Goal: Information Seeking & Learning: Learn about a topic

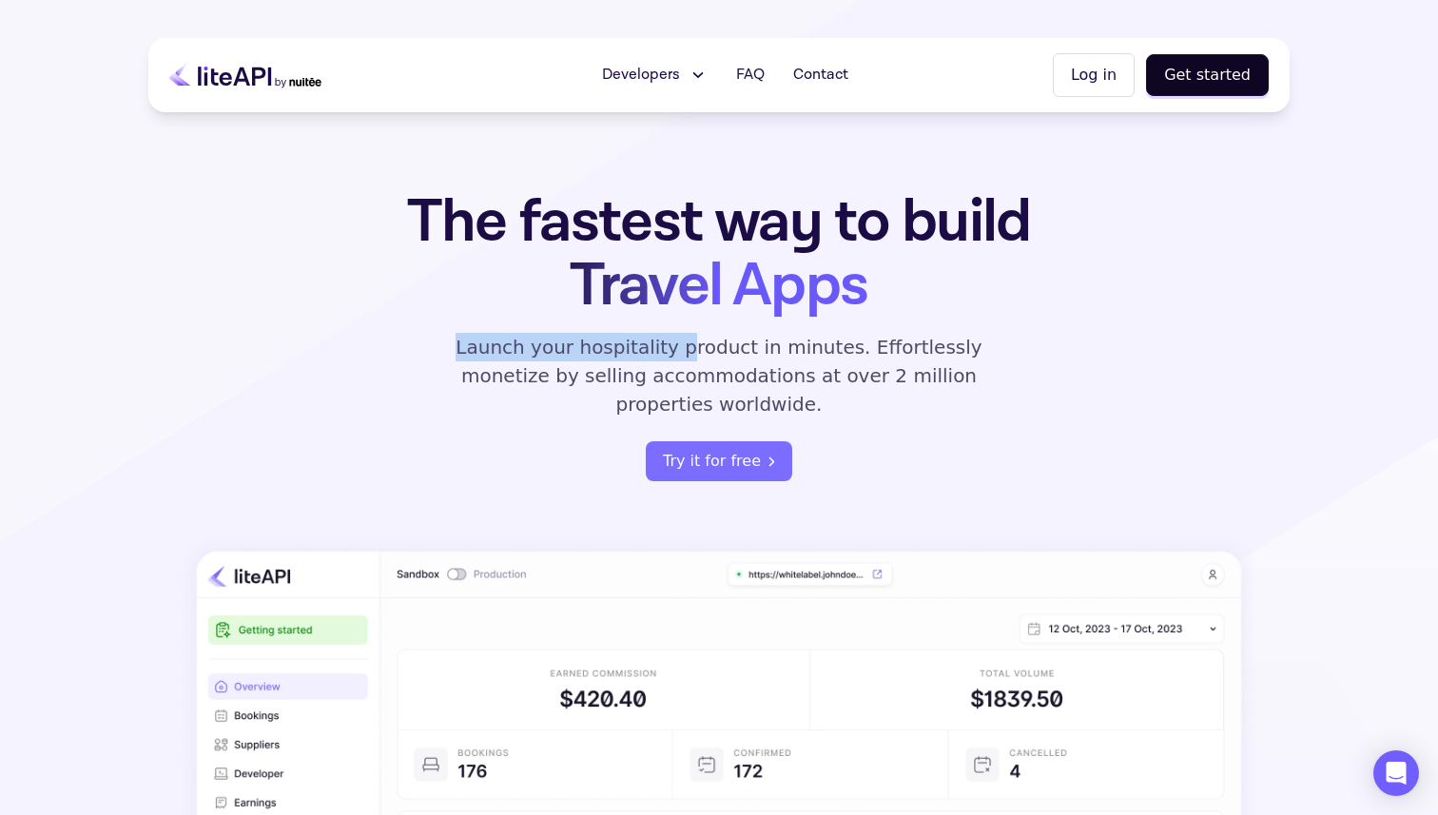
drag, startPoint x: 418, startPoint y: 337, endPoint x: 713, endPoint y: 338, distance: 294.9
click at [703, 338] on div "The fastest way to build Travel Apps Launch your hospitality product in minutes…" at bounding box center [719, 335] width 744 height 291
click at [713, 338] on p "Launch your hospitality product in minutes. Effortlessly monetize by selling ac…" at bounding box center [719, 376] width 571 height 86
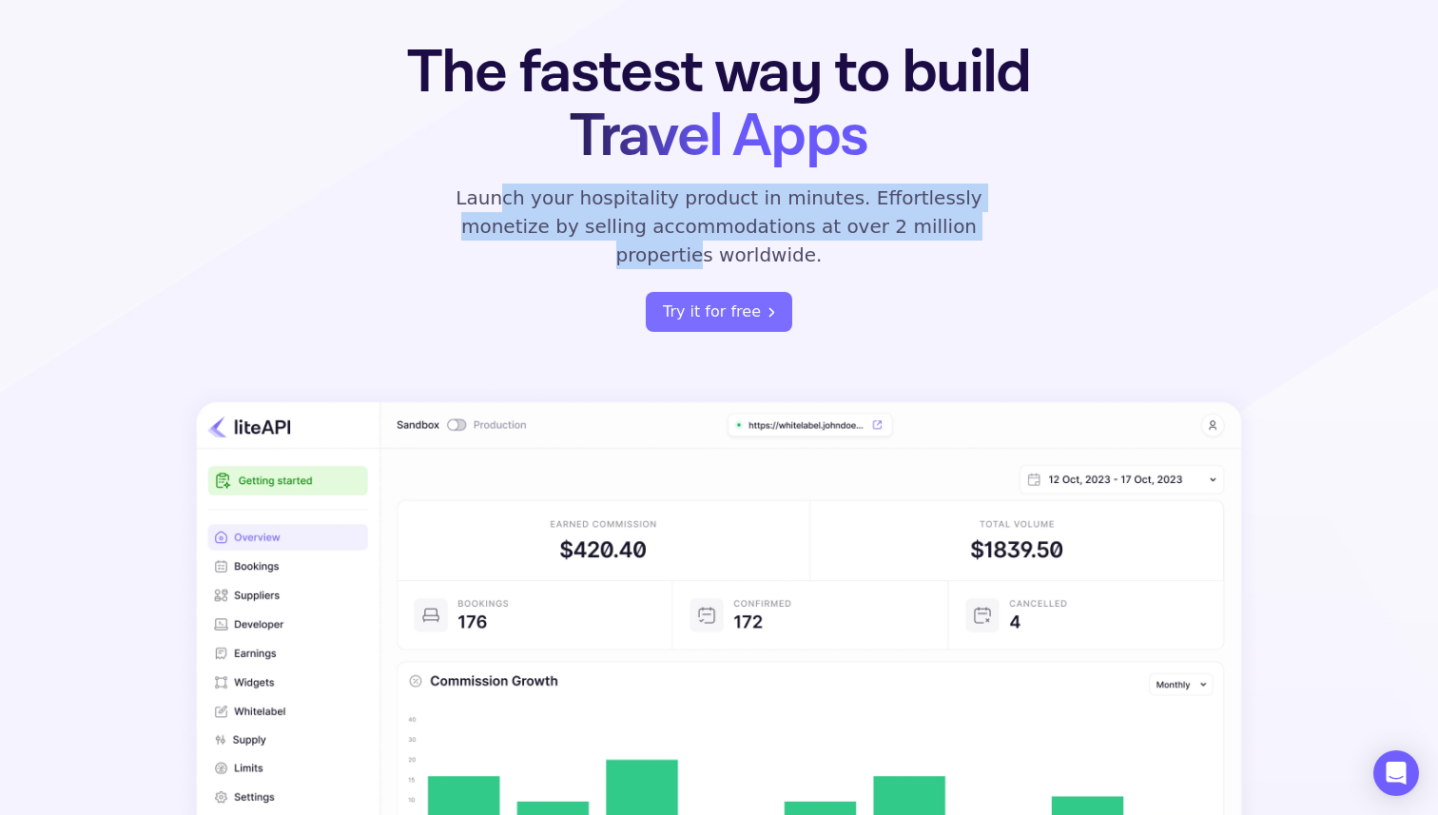
drag, startPoint x: 483, startPoint y: 203, endPoint x: 935, endPoint y: 241, distance: 453.5
click at [930, 241] on div "The fastest way to build Travel Apps Launch your hospitality product in minutes…" at bounding box center [719, 186] width 744 height 291
click at [935, 241] on div "The fastest way to build Travel Apps Launch your hospitality product in minutes…" at bounding box center [719, 186] width 744 height 291
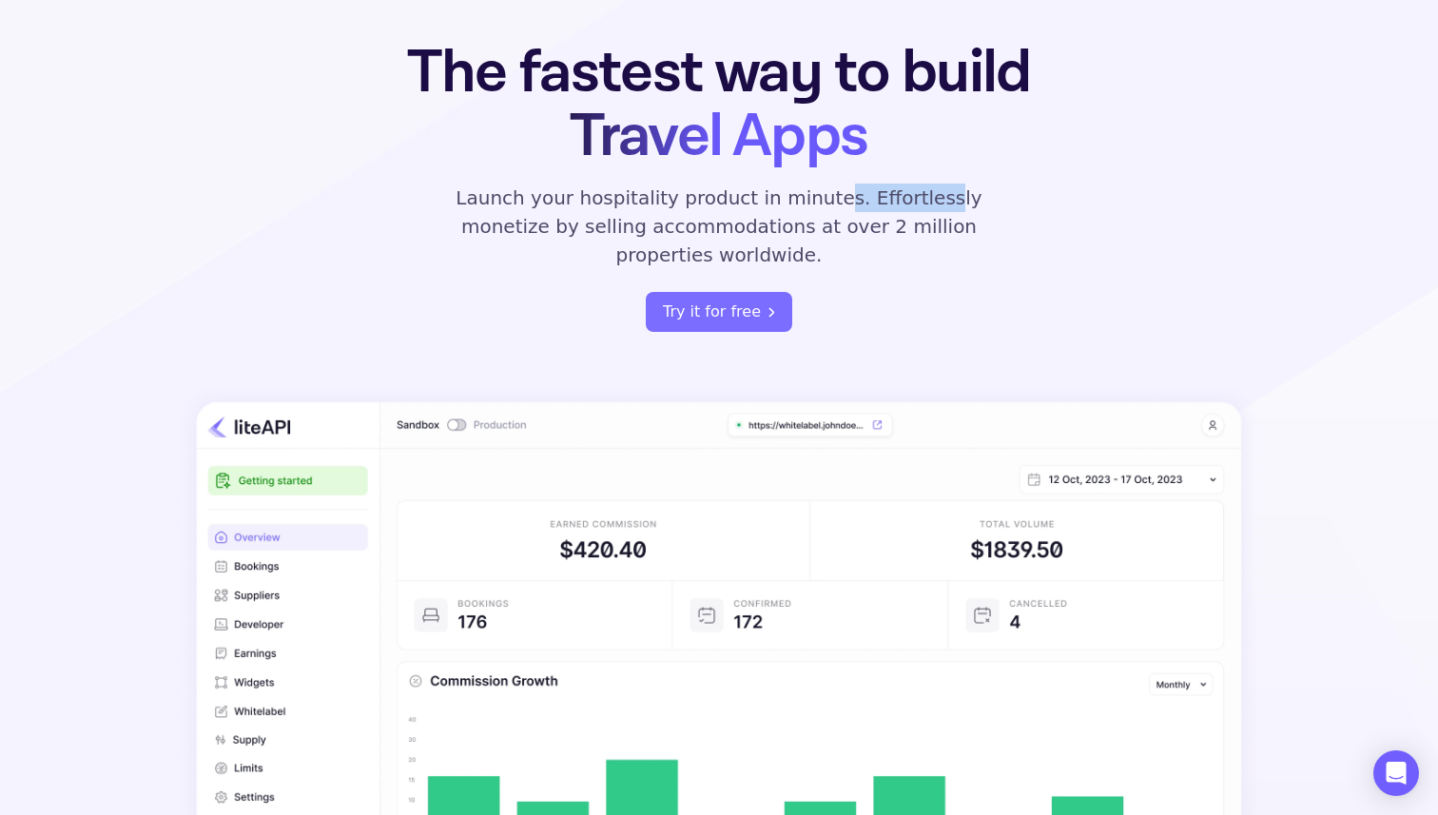
drag, startPoint x: 777, startPoint y: 199, endPoint x: 906, endPoint y: 200, distance: 128.4
click at [879, 199] on p "Launch your hospitality product in minutes. Effortlessly monetize by selling ac…" at bounding box center [719, 227] width 571 height 86
click at [906, 200] on p "Launch your hospitality product in minutes. Effortlessly monetize by selling ac…" at bounding box center [719, 227] width 571 height 86
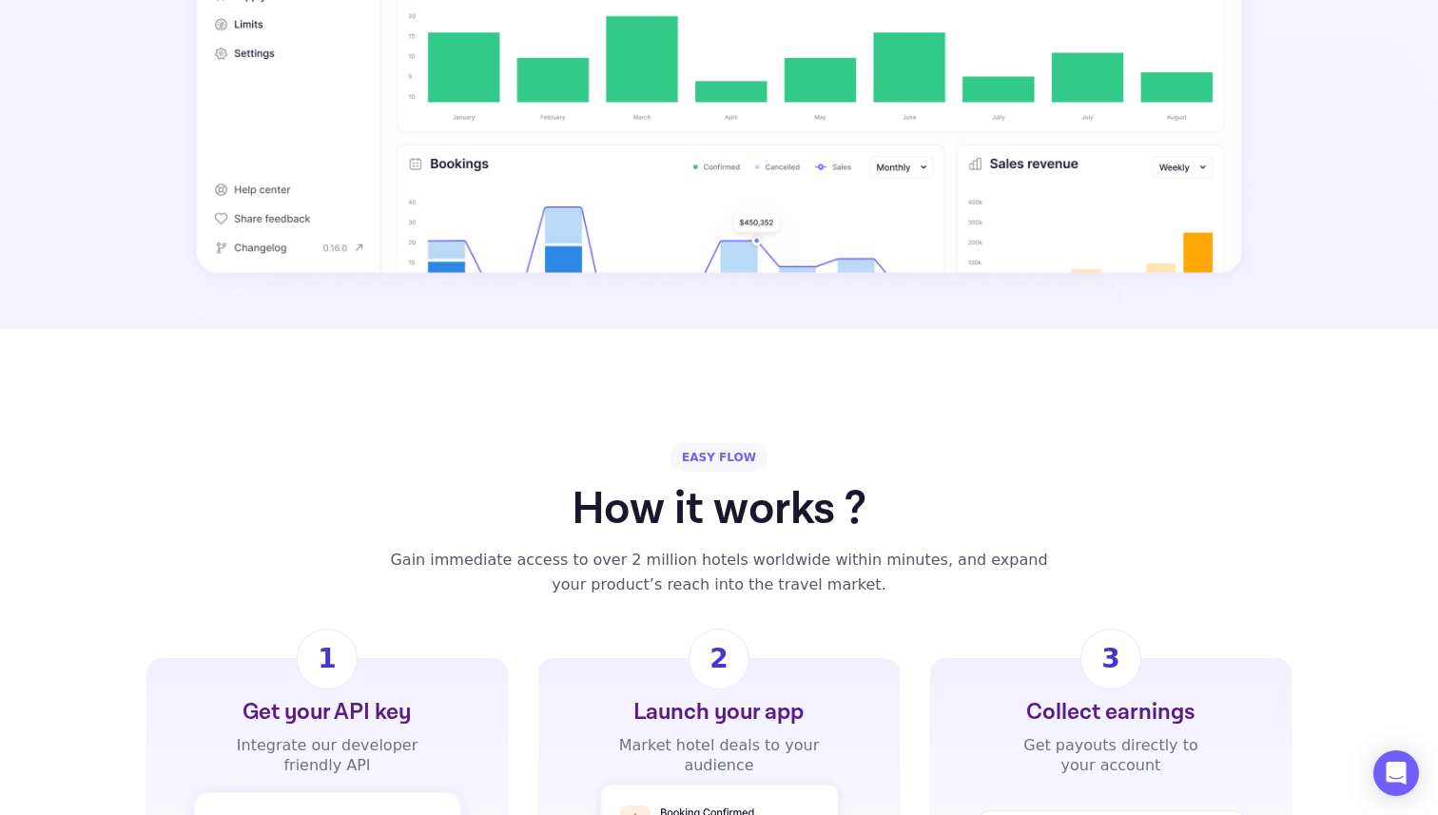
scroll to position [1201, 0]
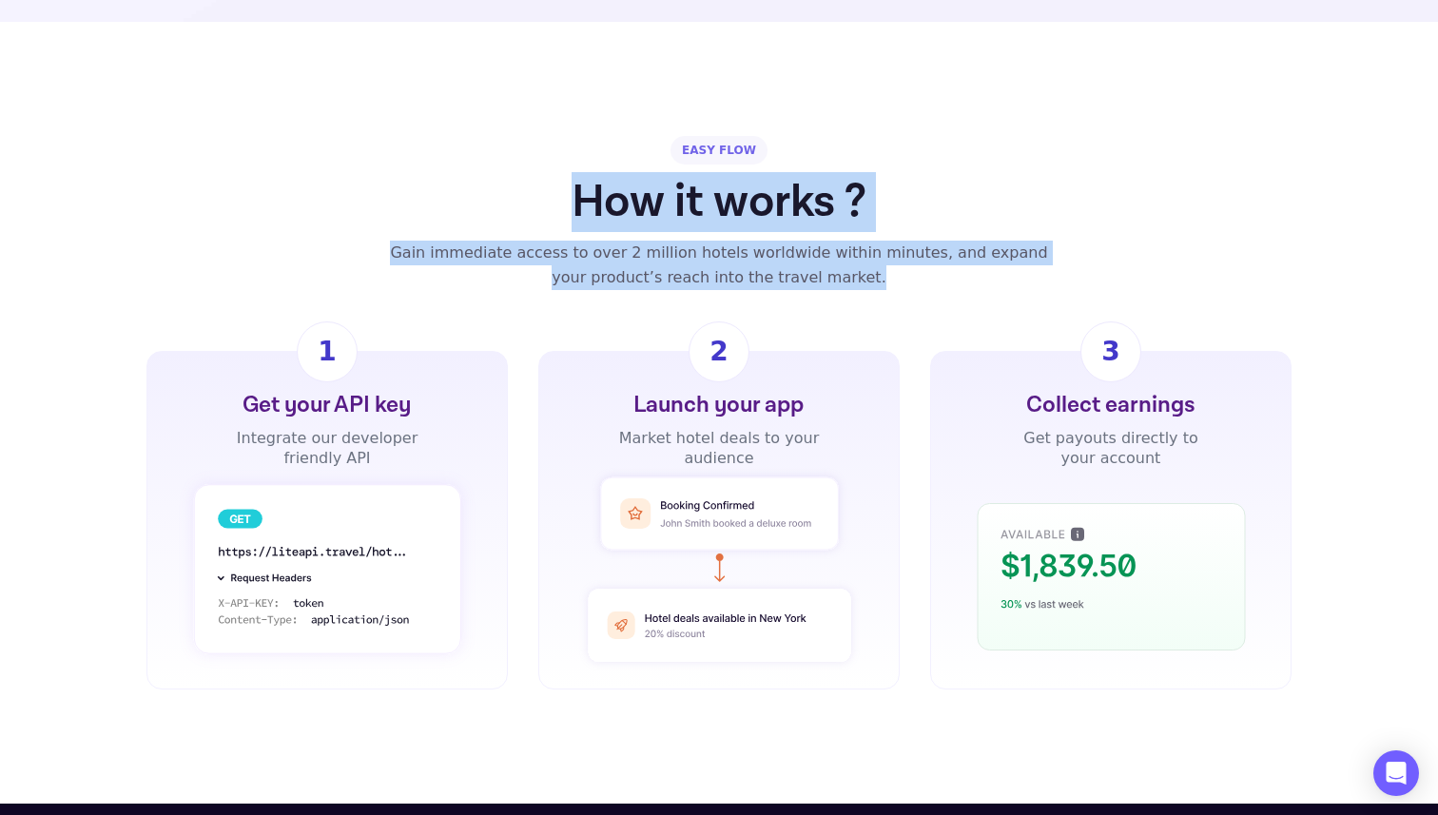
drag, startPoint x: 544, startPoint y: 139, endPoint x: 932, endPoint y: 248, distance: 403.3
click at [910, 241] on div "EASY FLOW How it works ? Gain immediate access to over 2 million hotels worldwi…" at bounding box center [719, 213] width 1142 height 154
click at [932, 248] on div "Gain immediate access to over 2 million hotels worldwide within minutes, and ex…" at bounding box center [719, 265] width 683 height 49
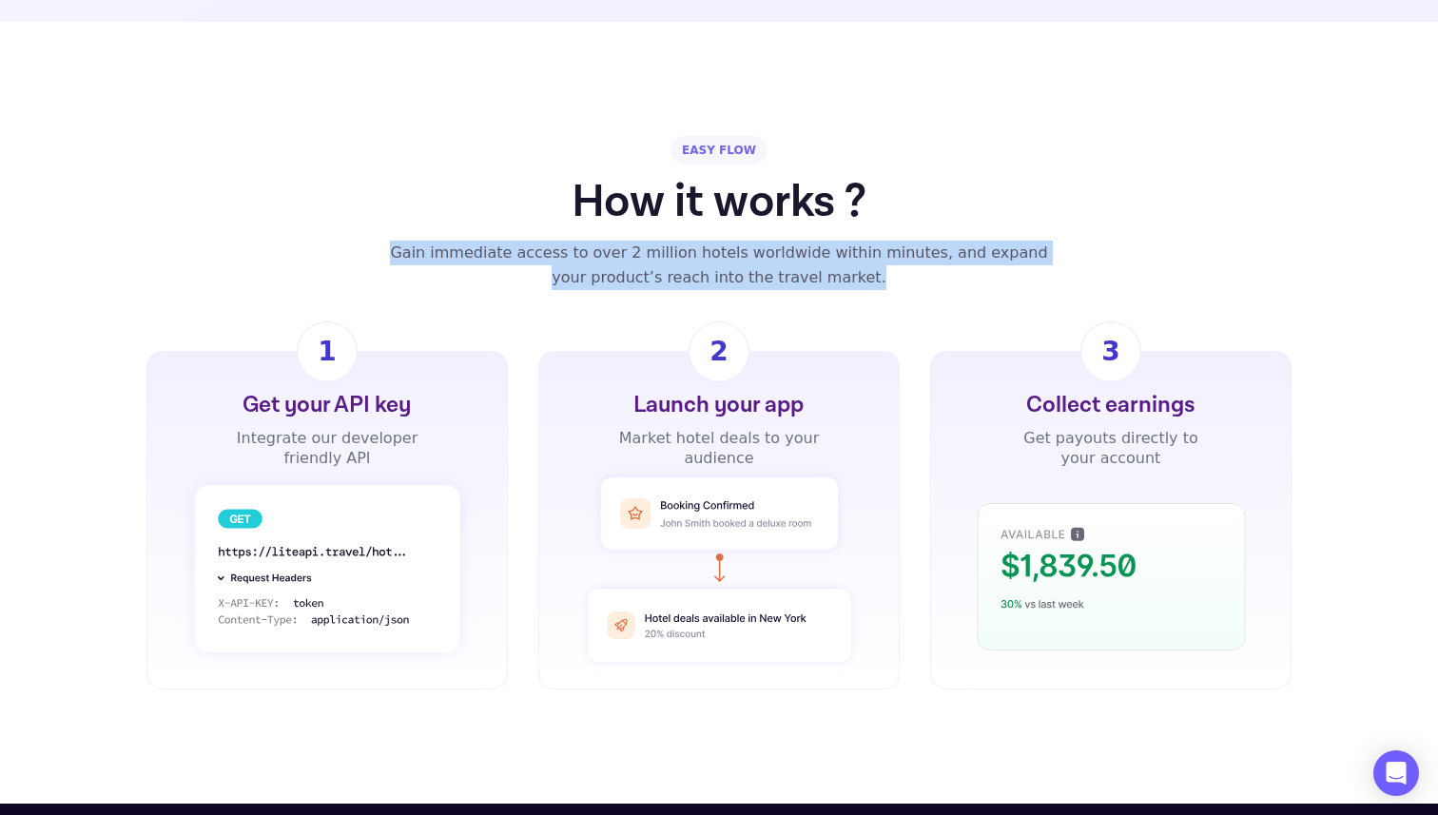
drag, startPoint x: 929, startPoint y: 261, endPoint x: 325, endPoint y: 112, distance: 622.1
click at [325, 136] on div "EASY FLOW How it works ? Gain immediate access to over 2 million hotels worldwi…" at bounding box center [719, 213] width 1142 height 154
drag, startPoint x: 325, startPoint y: 112, endPoint x: 816, endPoint y: 284, distance: 520.2
click at [816, 284] on div "EASY FLOW How it works ? Gain immediate access to over 2 million hotels worldwi…" at bounding box center [719, 413] width 1438 height 554
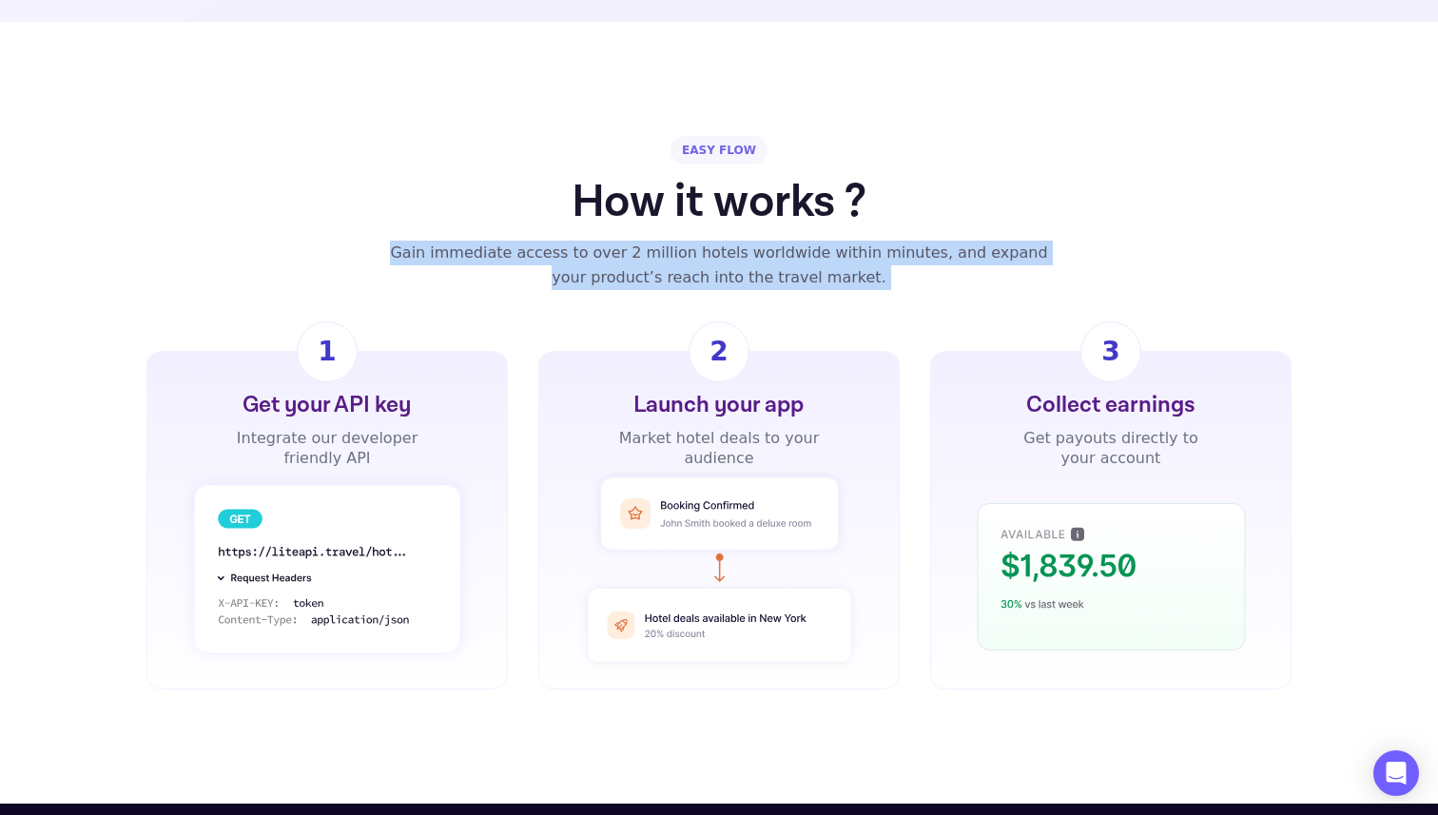
click at [771, 241] on div "Gain immediate access to over 2 million hotels worldwide within minutes, and ex…" at bounding box center [719, 265] width 683 height 49
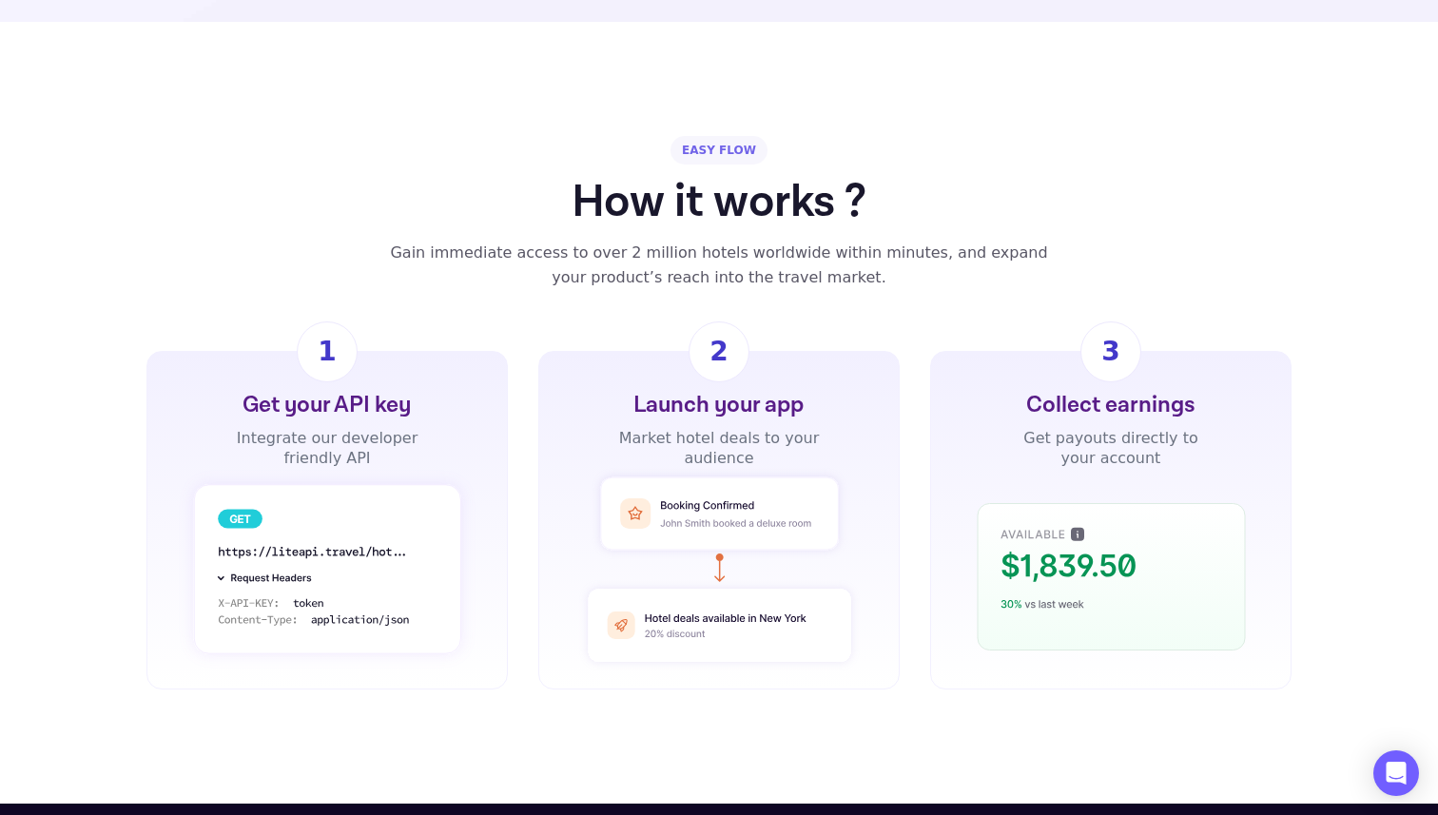
click at [771, 241] on div "Gain immediate access to over 2 million hotels worldwide within minutes, and ex…" at bounding box center [719, 265] width 683 height 49
click at [986, 241] on div "Gain immediate access to over 2 million hotels worldwide within minutes, and ex…" at bounding box center [719, 265] width 683 height 49
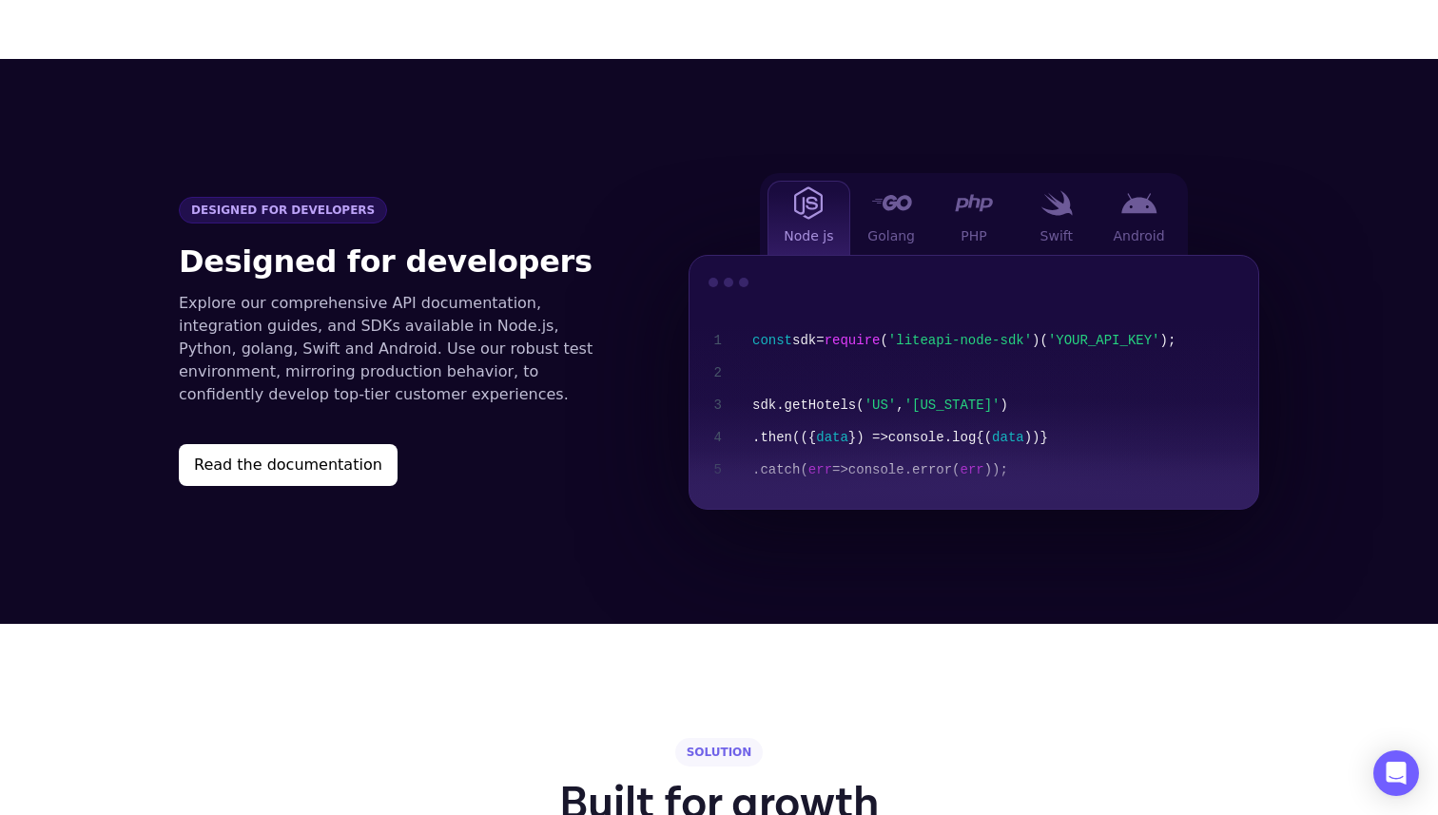
scroll to position [1949, 0]
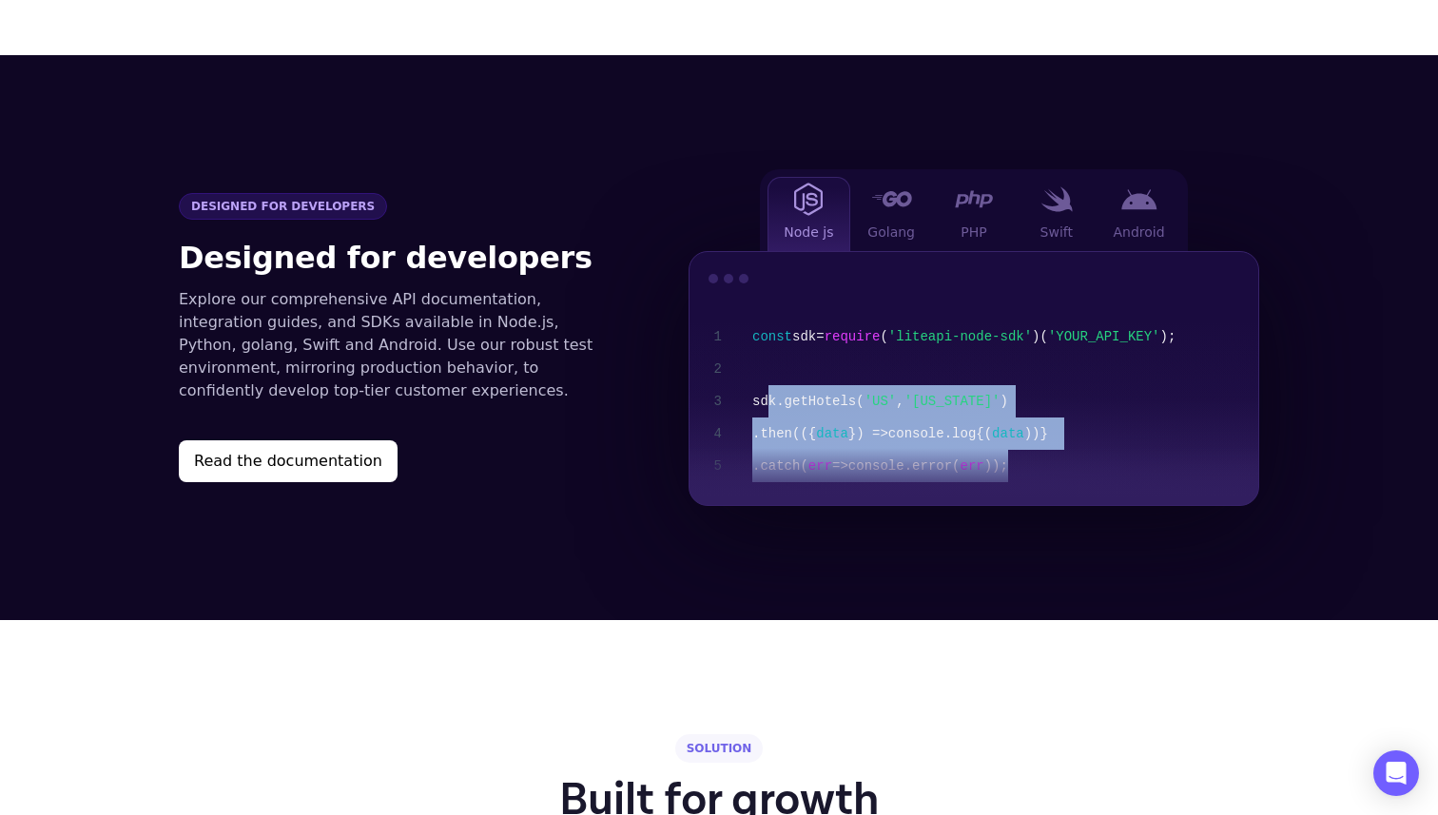
drag, startPoint x: 769, startPoint y: 373, endPoint x: 1085, endPoint y: 457, distance: 327.7
click at [1085, 457] on code "const sdk = require ( 'liteapi-node-sdk' ) ( 'YOUR_API_KEY' ); sdk .getHotels( …" at bounding box center [997, 405] width 521 height 200
click at [1086, 457] on code "const sdk = require ( 'liteapi-node-sdk' ) ( 'YOUR_API_KEY' ); sdk .getHotels( …" at bounding box center [997, 405] width 521 height 200
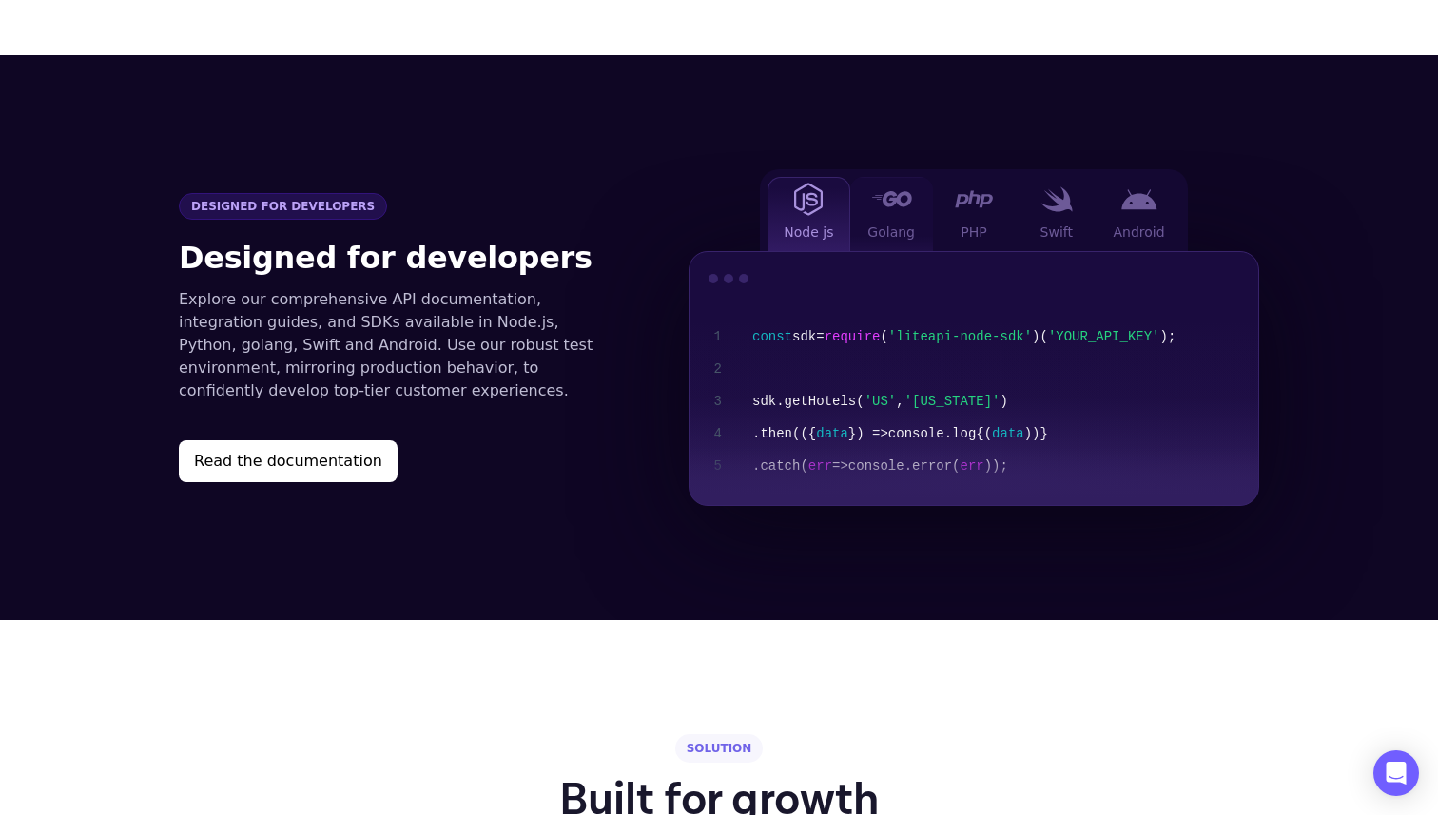
click at [870, 177] on div "Golang" at bounding box center [892, 214] width 83 height 74
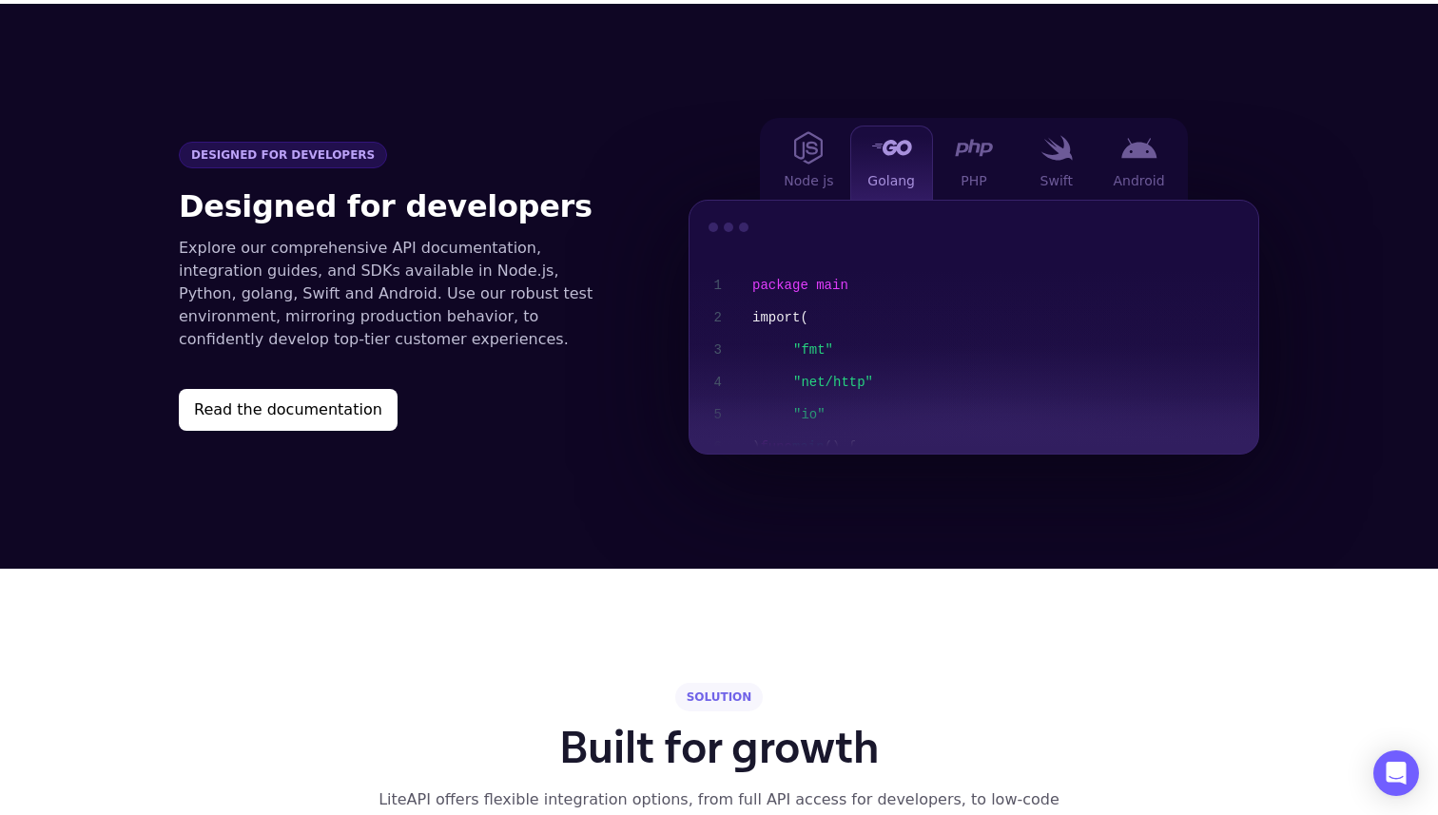
scroll to position [2035, 0]
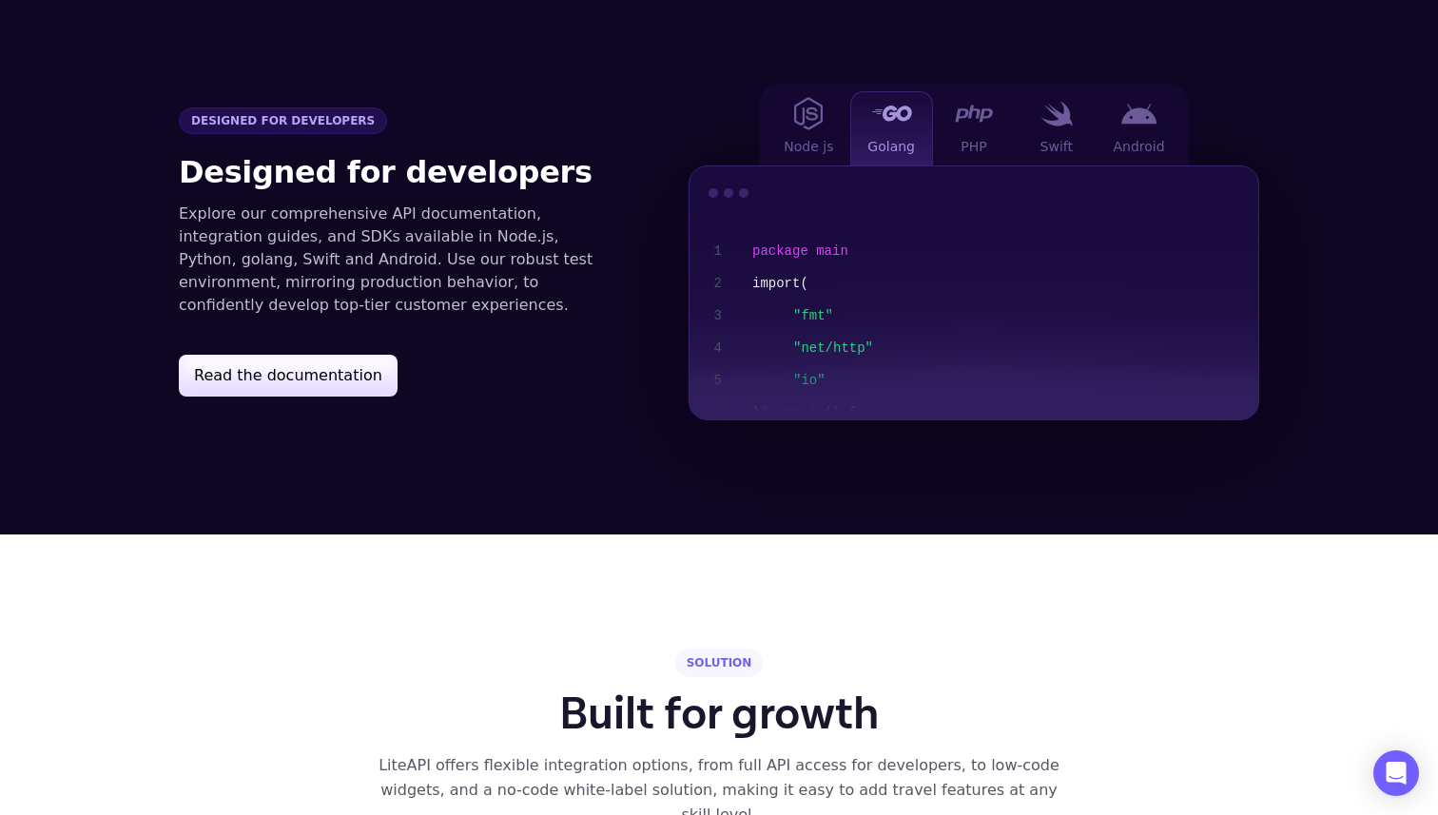
click at [286, 355] on button "Read the documentation" at bounding box center [288, 376] width 219 height 42
click at [845, 300] on span ""fmt" "net/http" "io"" at bounding box center [1038, 348] width 491 height 97
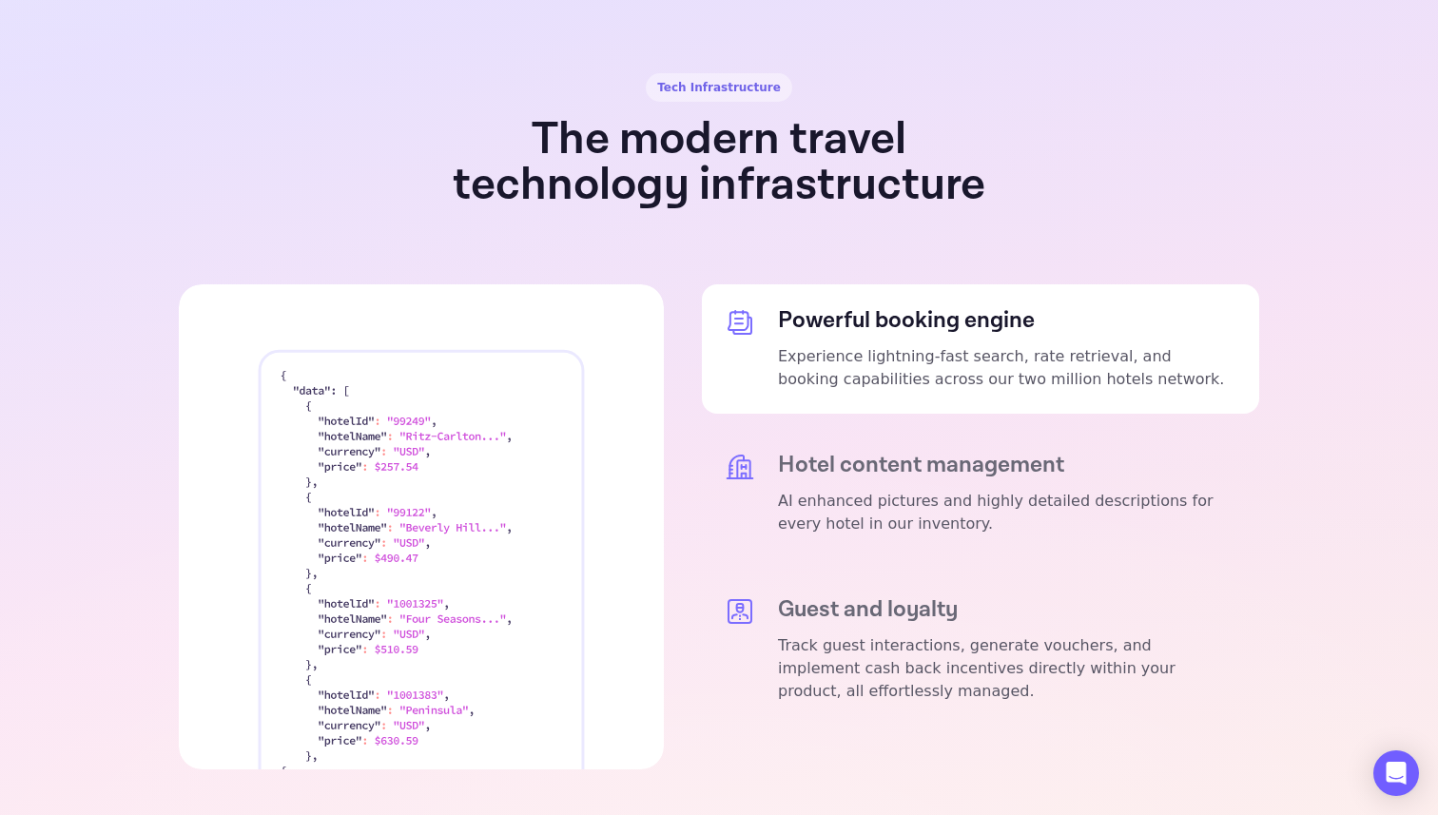
scroll to position [3439, 0]
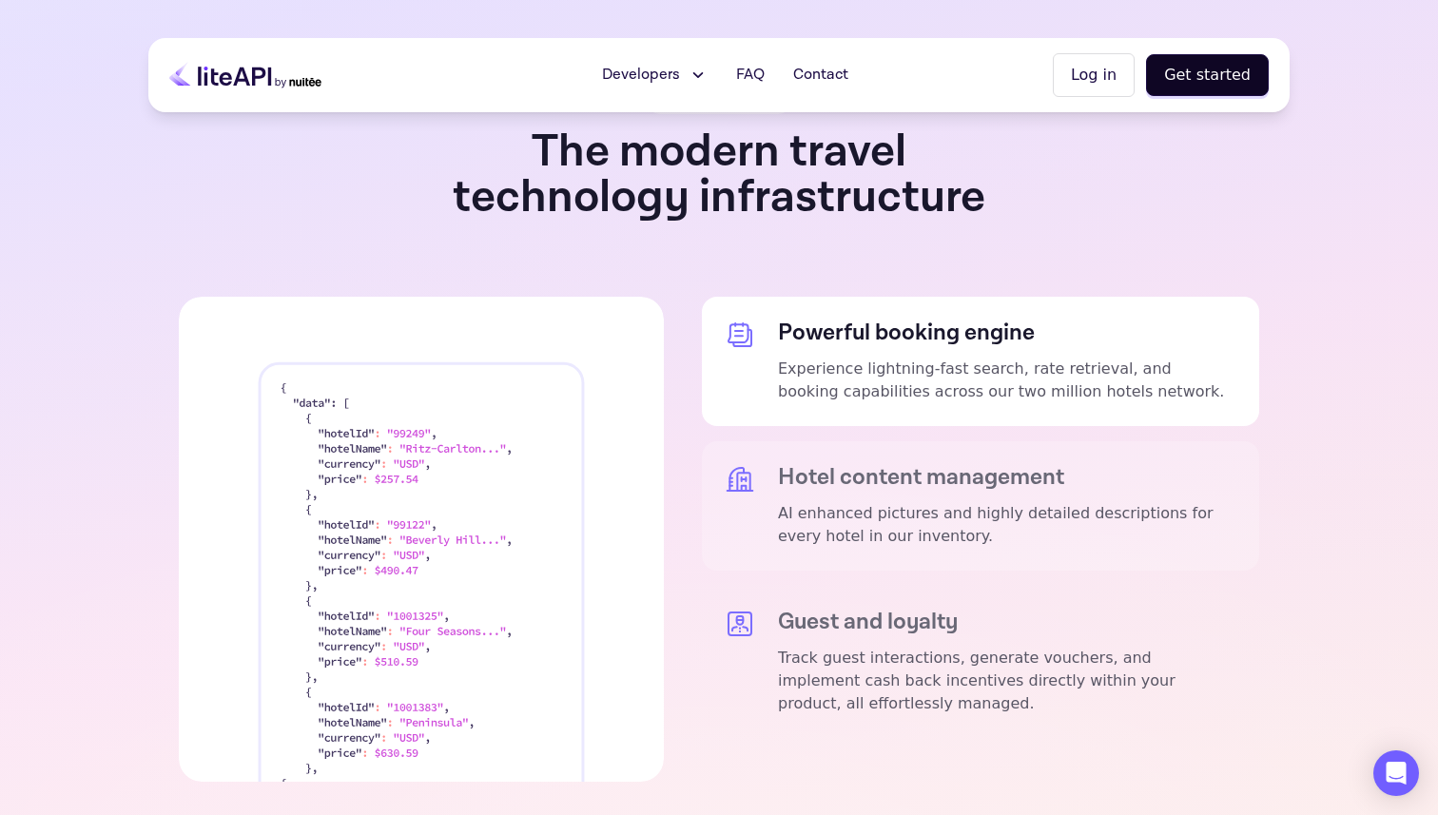
click at [955, 464] on h5 "Hotel content management" at bounding box center [1007, 477] width 459 height 27
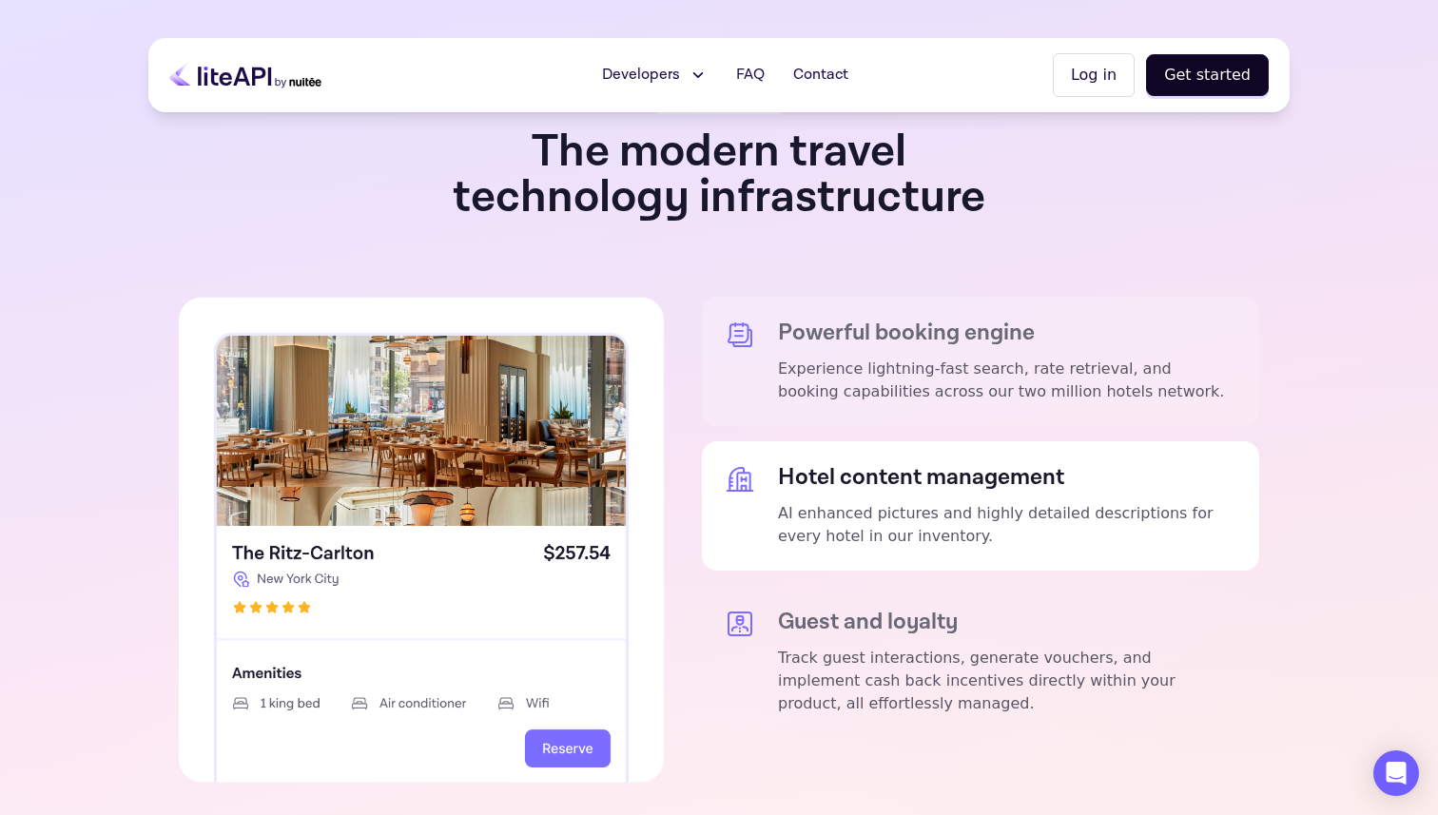
click at [955, 358] on p "Experience lightning-fast search, rate retrieval, and booking capabilities acro…" at bounding box center [1007, 381] width 459 height 46
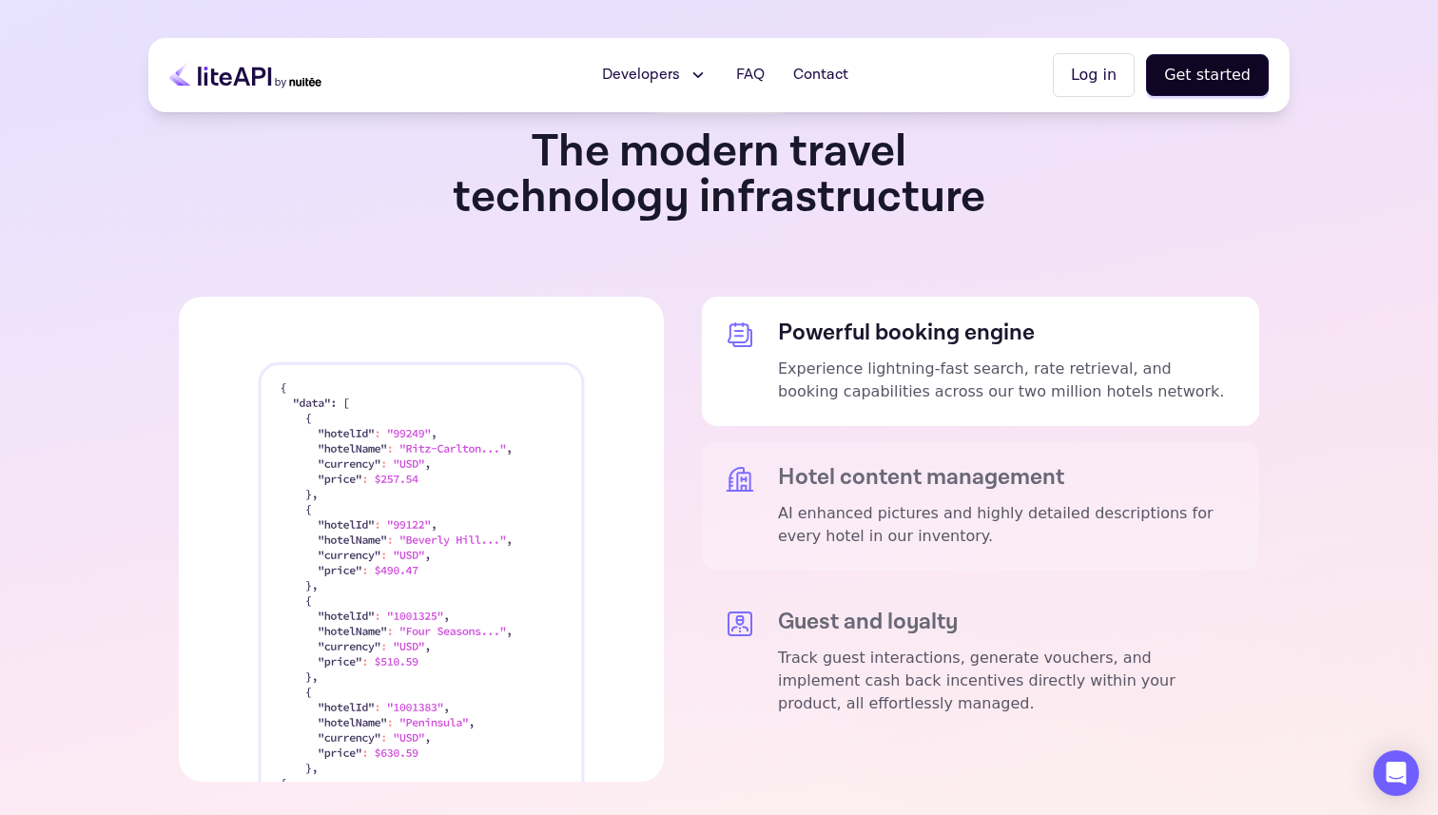
click at [961, 464] on h5 "Hotel content management" at bounding box center [1007, 477] width 459 height 27
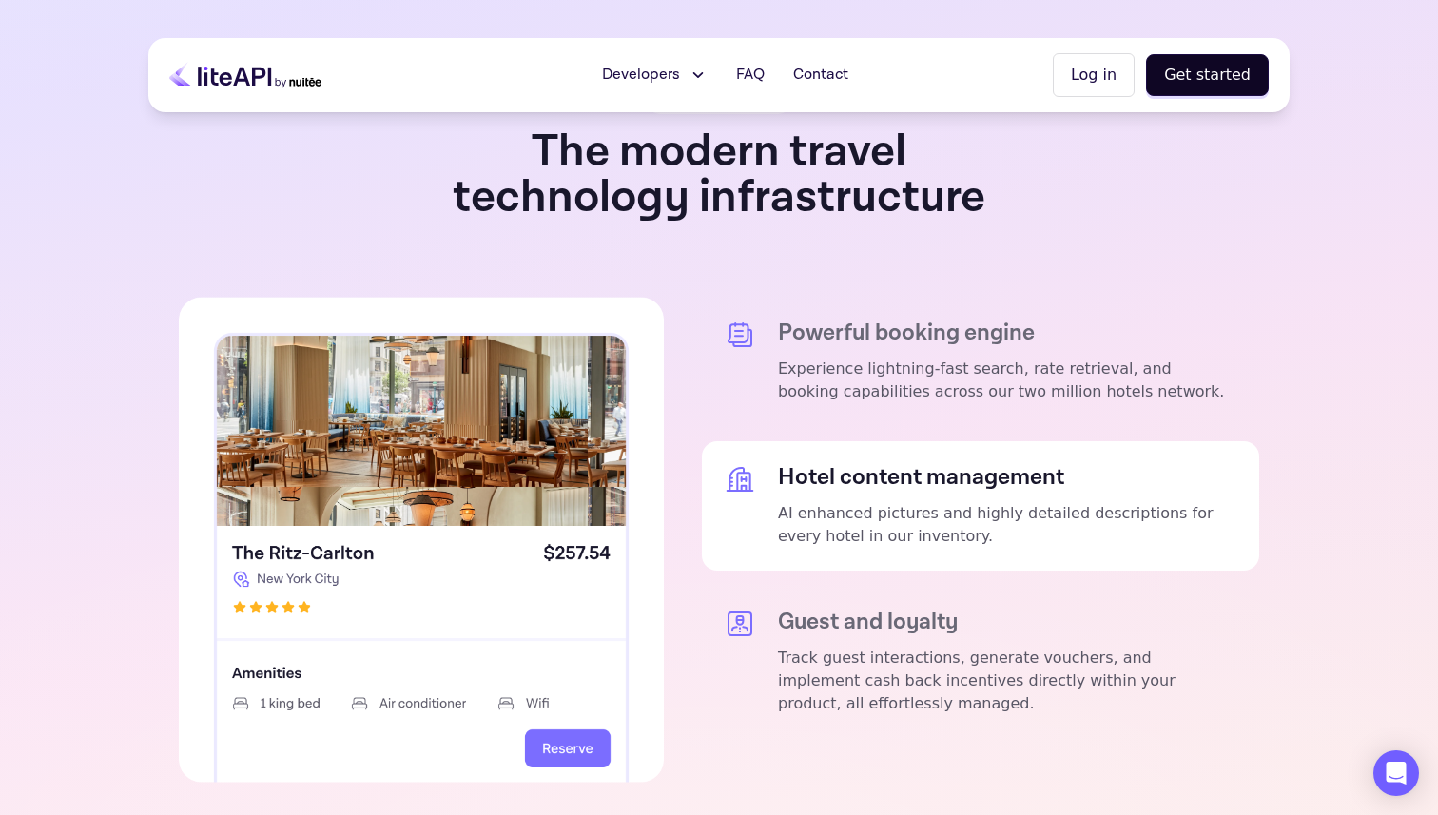
click at [945, 518] on div "Powerful booking engine Experience lightning-fast search, rate retrieval, and b…" at bounding box center [980, 539] width 557 height 485
click at [938, 609] on h5 "Guest and loyalty" at bounding box center [1007, 622] width 459 height 27
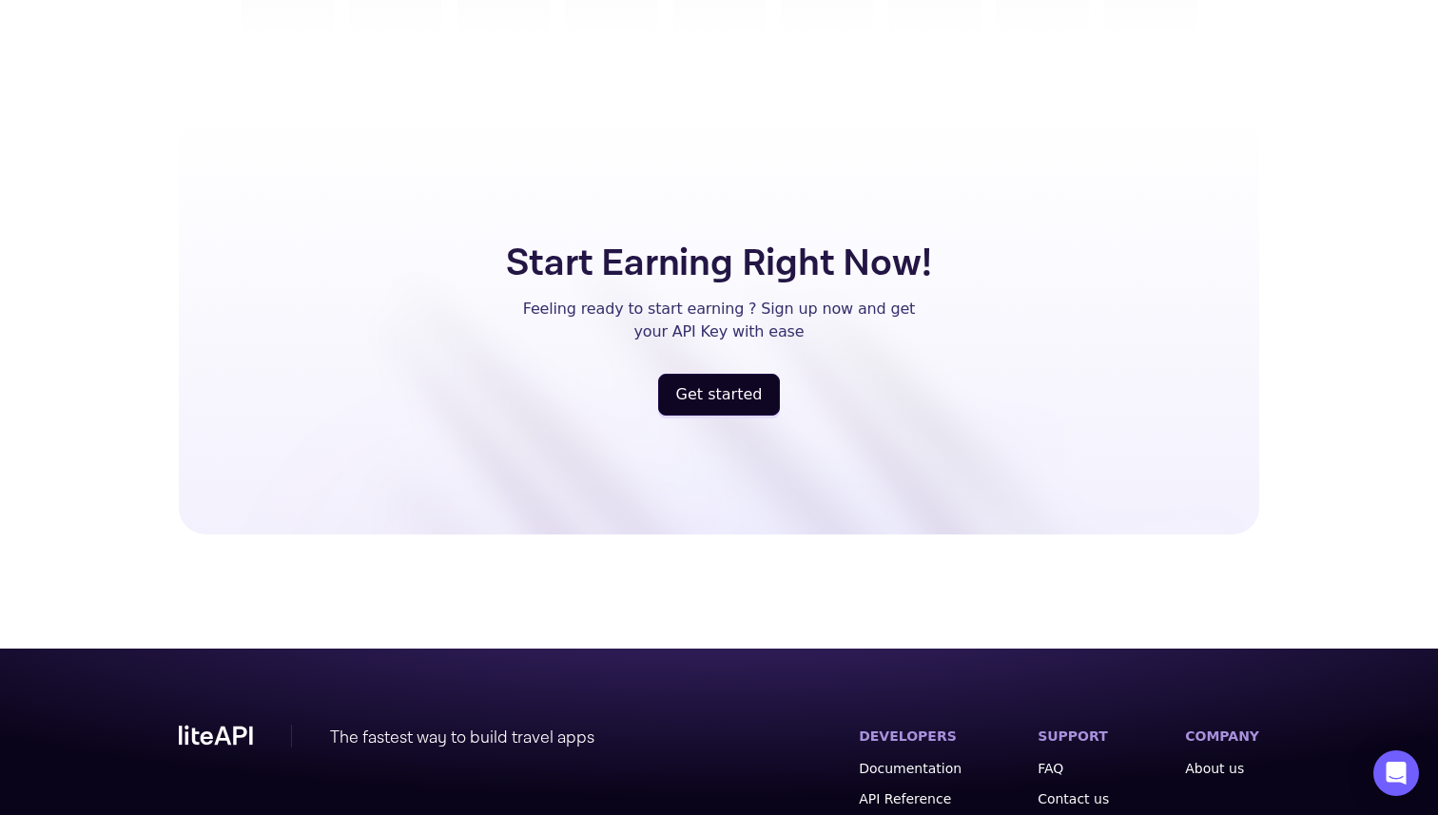
scroll to position [4940, 0]
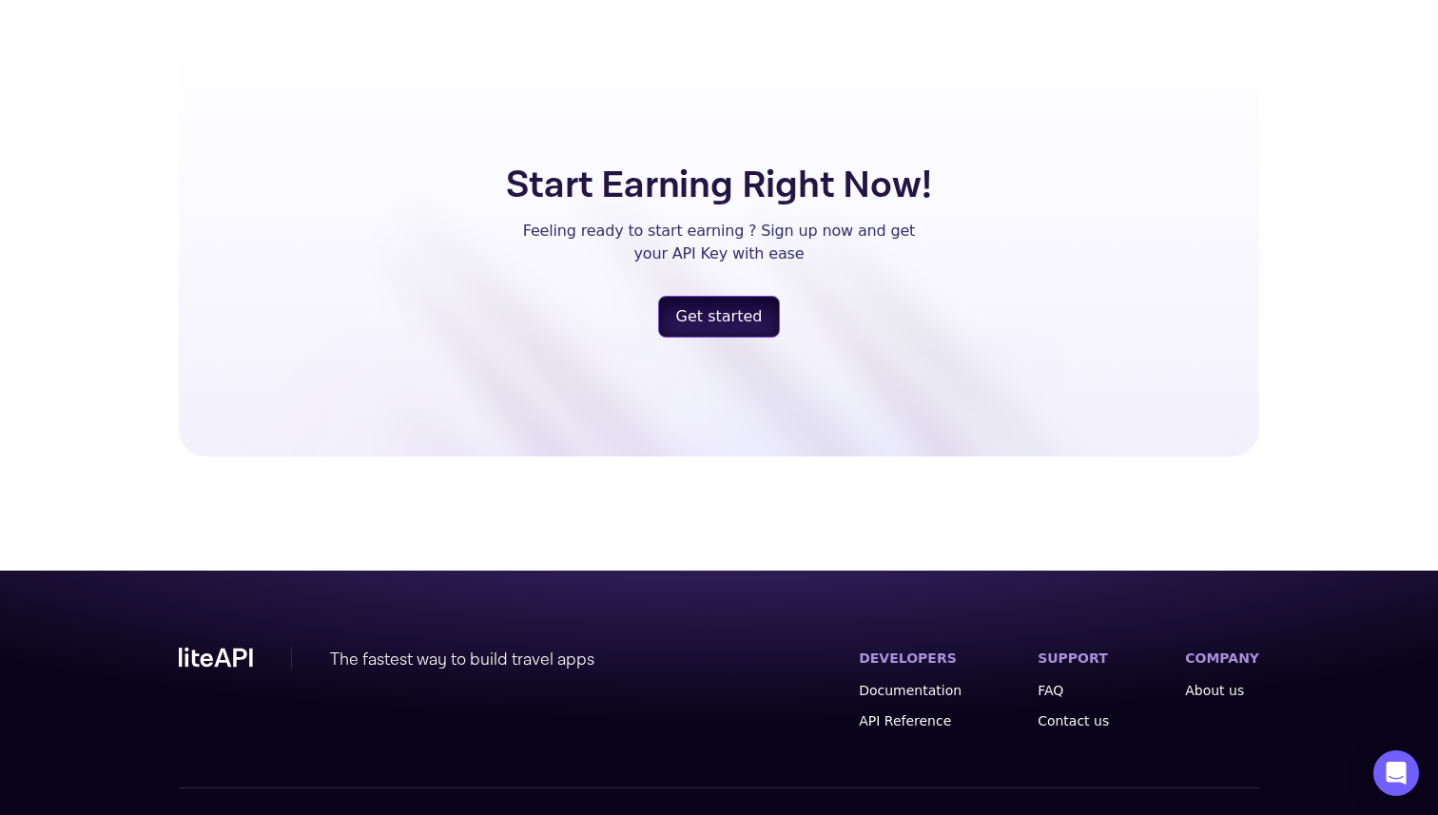
click at [744, 296] on button "Get started" at bounding box center [719, 317] width 123 height 42
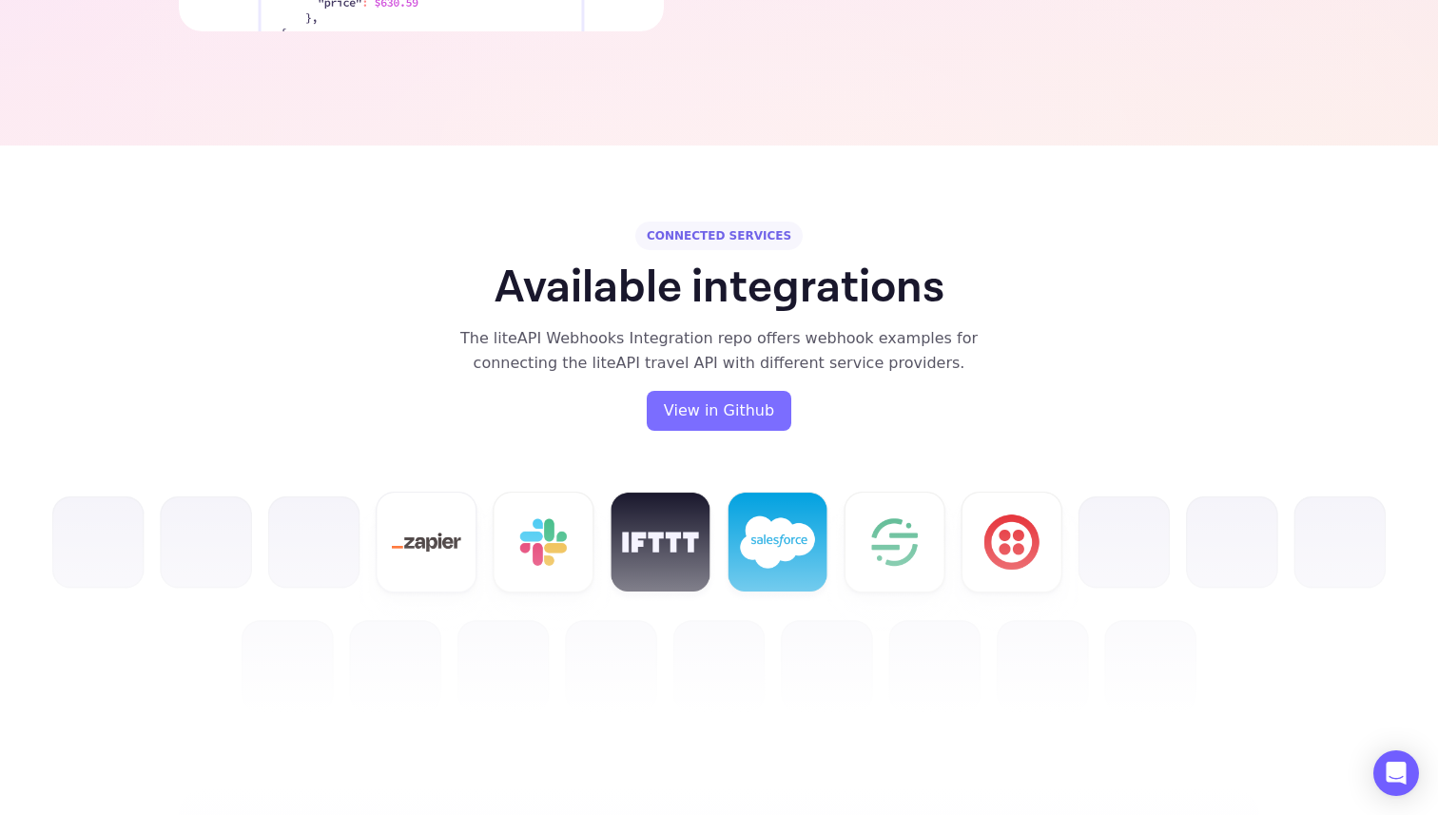
scroll to position [4132, 0]
